Goal: Transaction & Acquisition: Purchase product/service

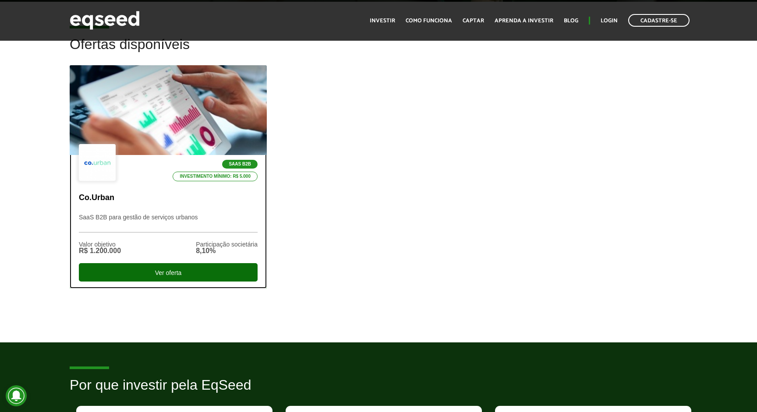
click at [138, 269] on div "Ver oferta" at bounding box center [168, 272] width 179 height 18
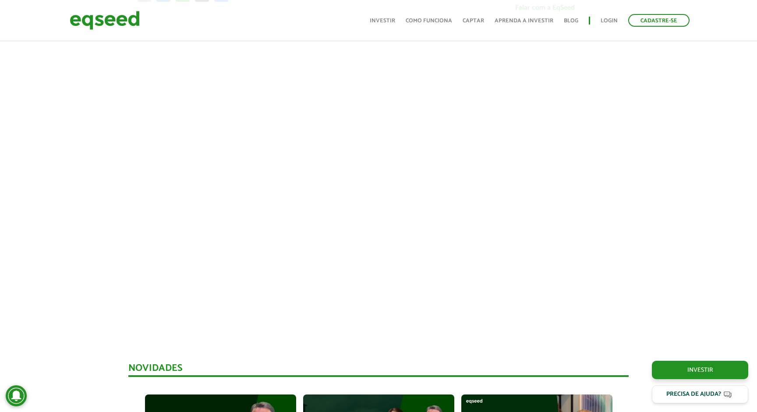
scroll to position [252, 0]
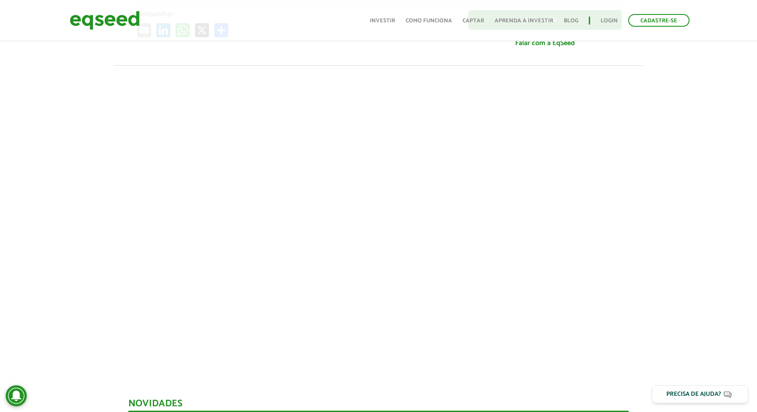
click at [666, 203] on div at bounding box center [378, 214] width 757 height 299
click at [683, 220] on div at bounding box center [378, 214] width 757 height 299
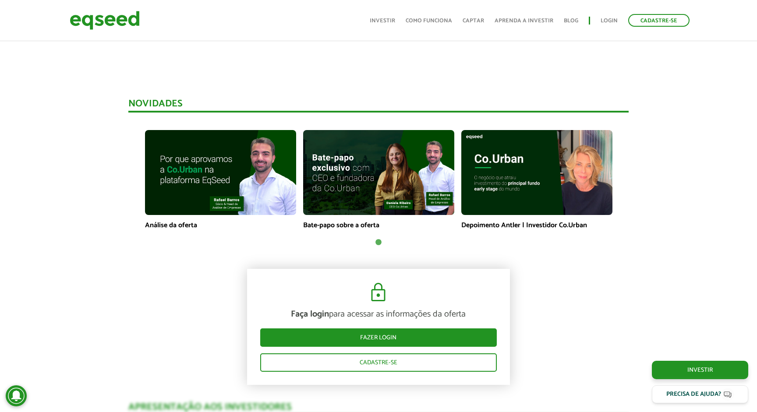
scroll to position [604, 0]
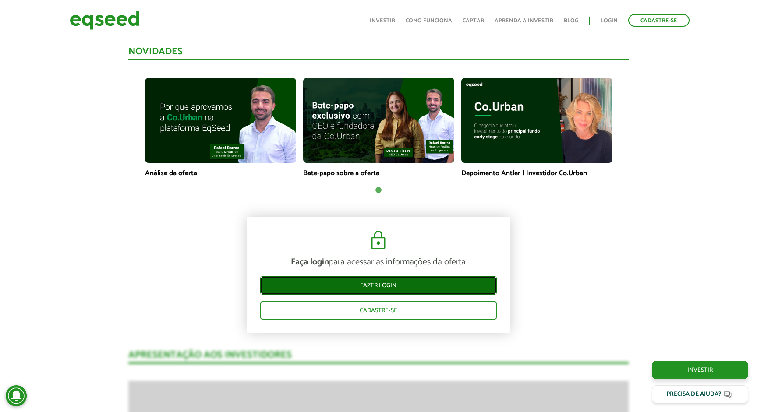
click at [428, 287] on link "Fazer login" at bounding box center [378, 286] width 237 height 18
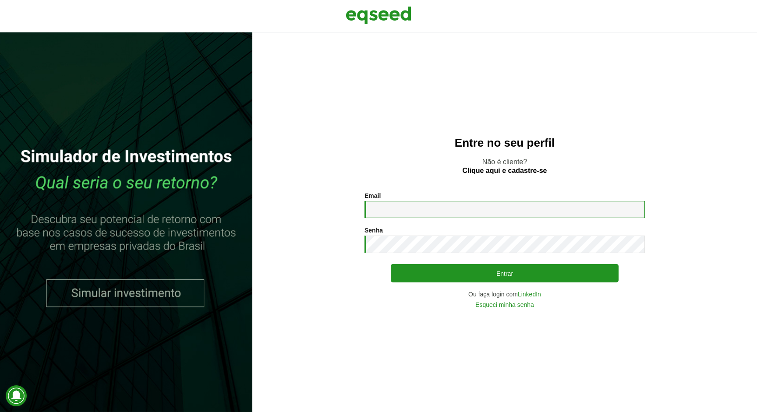
click at [470, 206] on input "Email *" at bounding box center [505, 209] width 280 height 17
type input "**********"
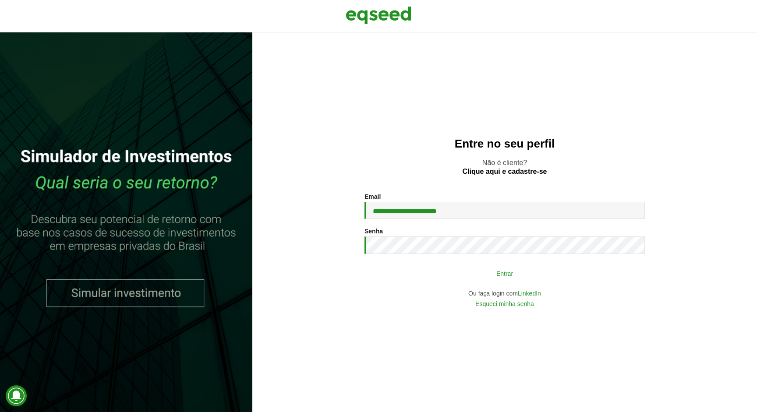
click at [458, 273] on button "Entrar" at bounding box center [505, 273] width 228 height 17
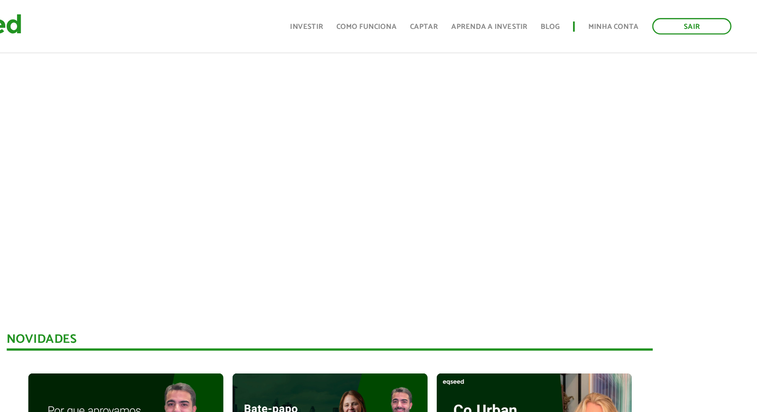
scroll to position [229, 0]
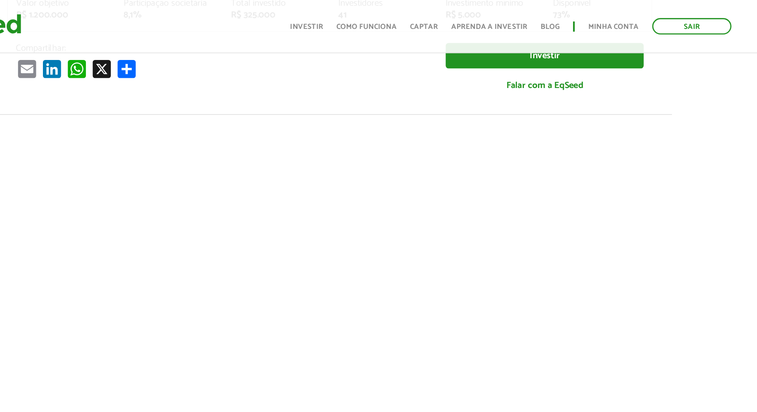
click at [366, 14] on ul "Início Investir Como funciona Captar Aprenda a investir Blog Minha conta Sair" at bounding box center [519, 20] width 351 height 13
click at [364, 21] on link "Investir" at bounding box center [360, 21] width 25 height 6
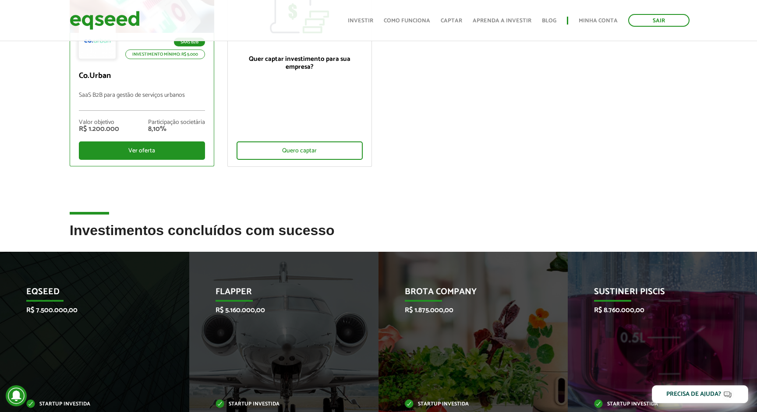
scroll to position [261, 0]
